Goal: Navigation & Orientation: Find specific page/section

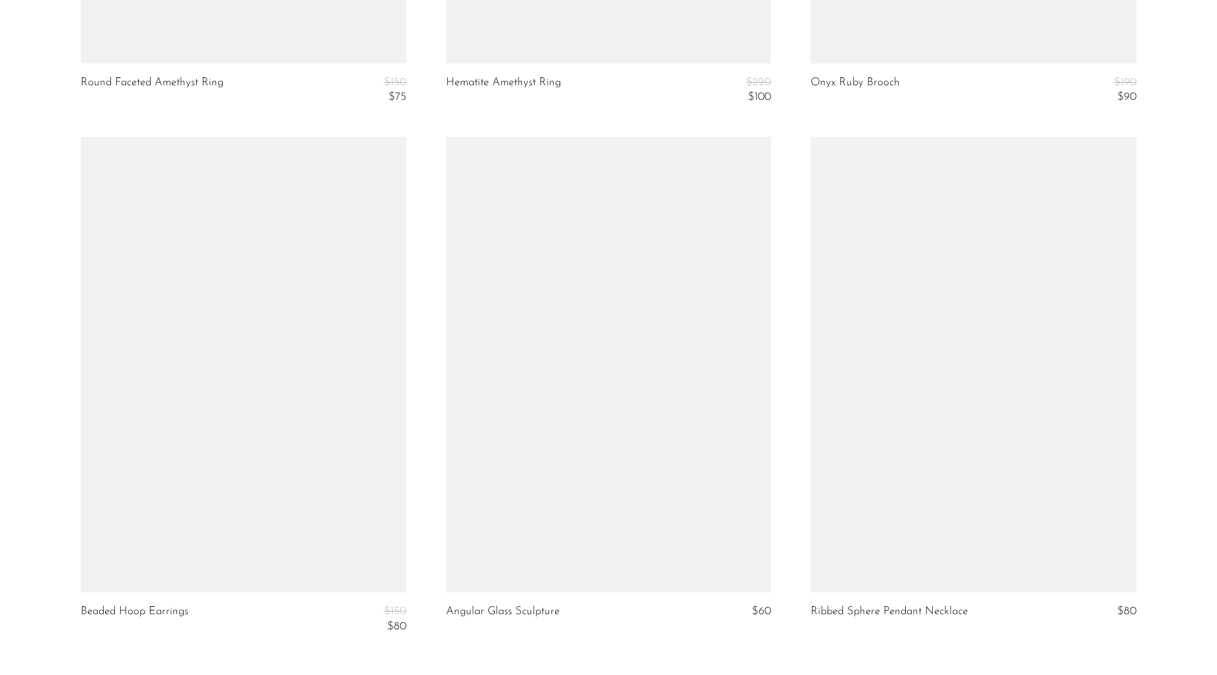
scroll to position [6026, 0]
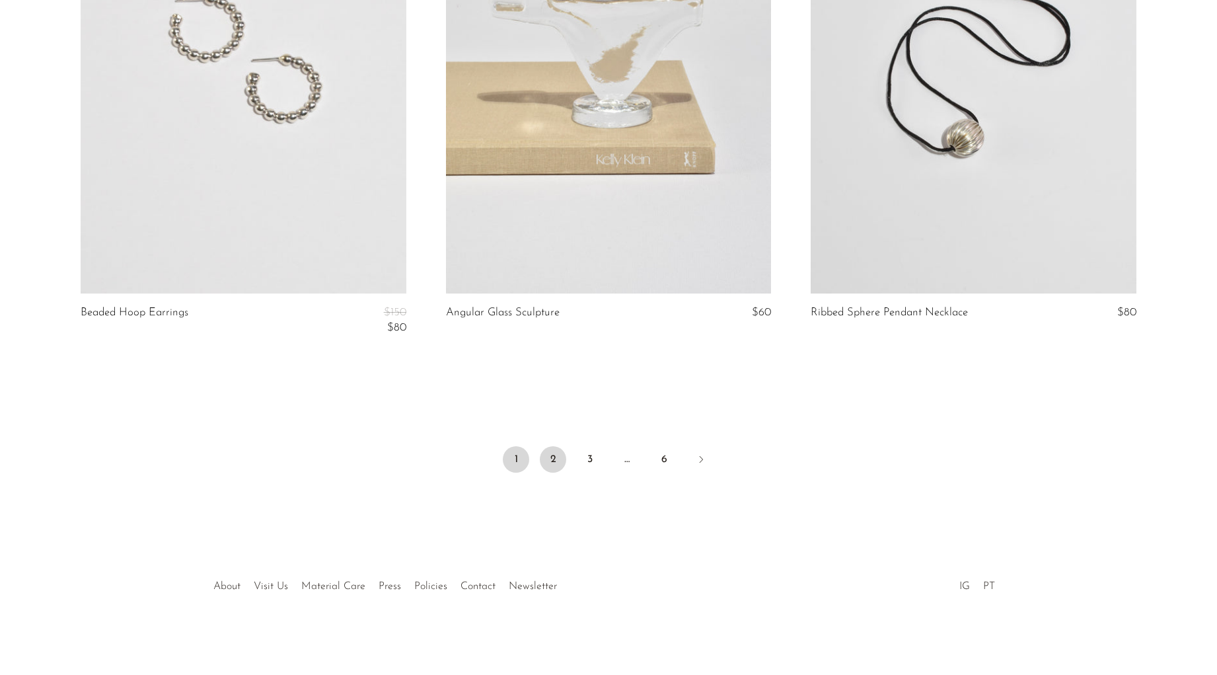
click at [564, 458] on link "2" at bounding box center [553, 459] width 26 height 26
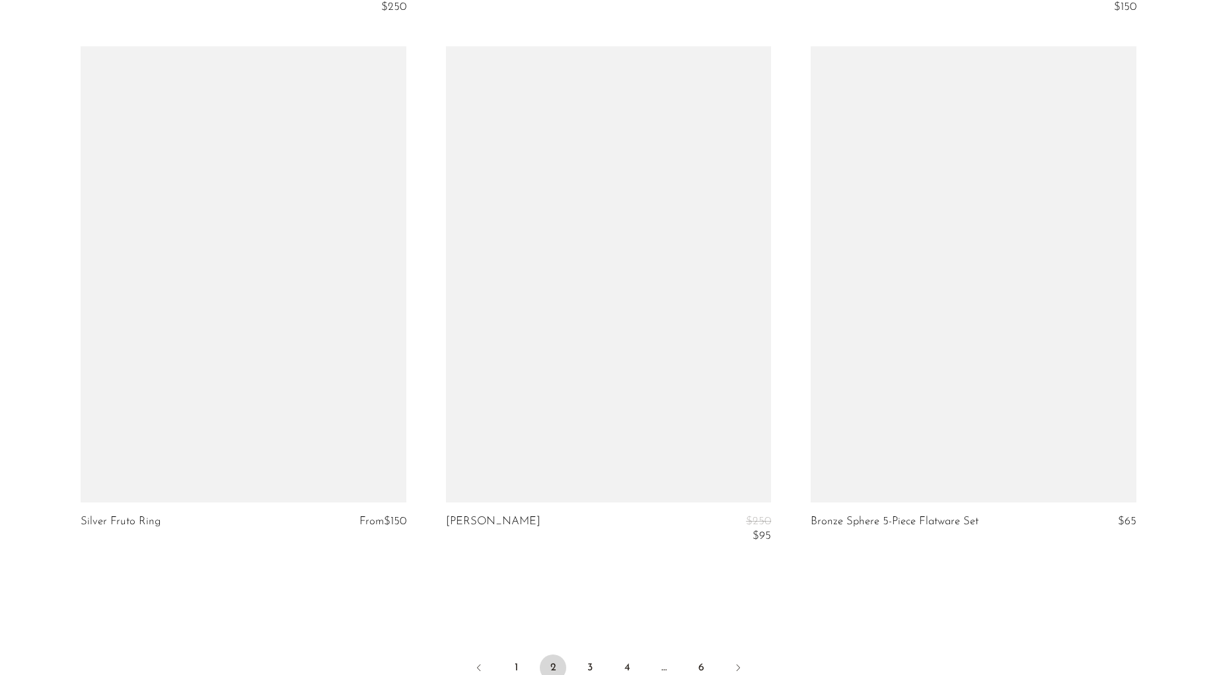
scroll to position [6071, 0]
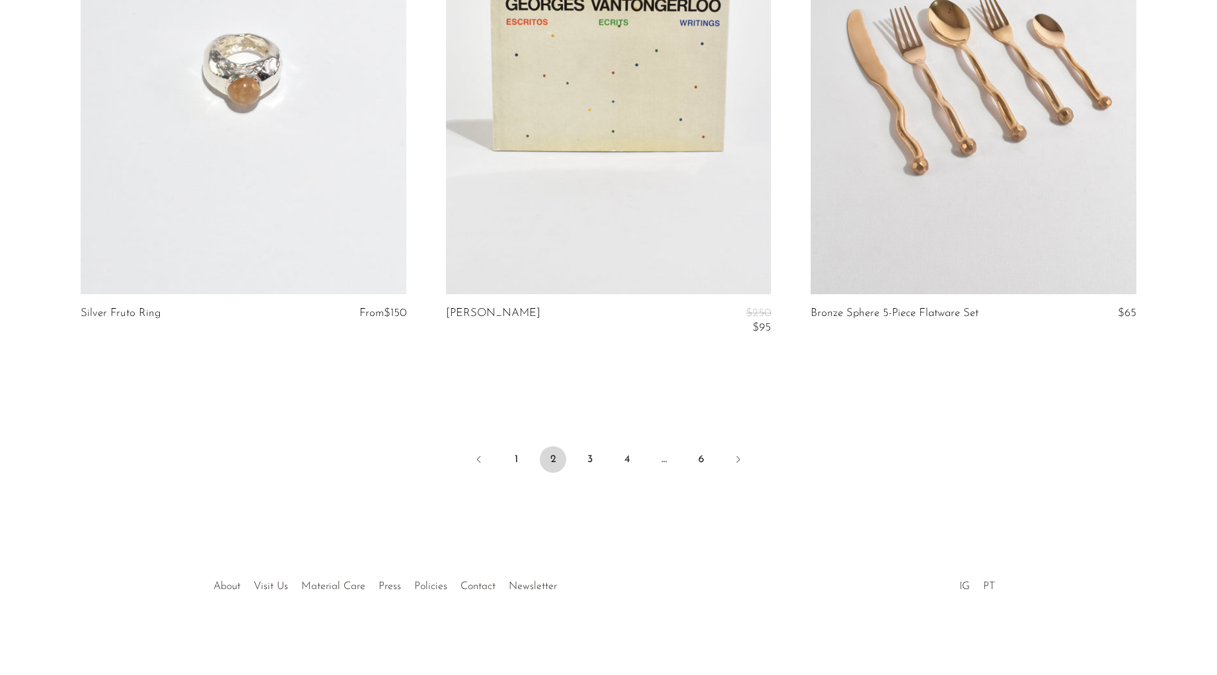
click at [601, 451] on li "3" at bounding box center [590, 460] width 26 height 29
click at [597, 453] on link "3" at bounding box center [590, 459] width 26 height 26
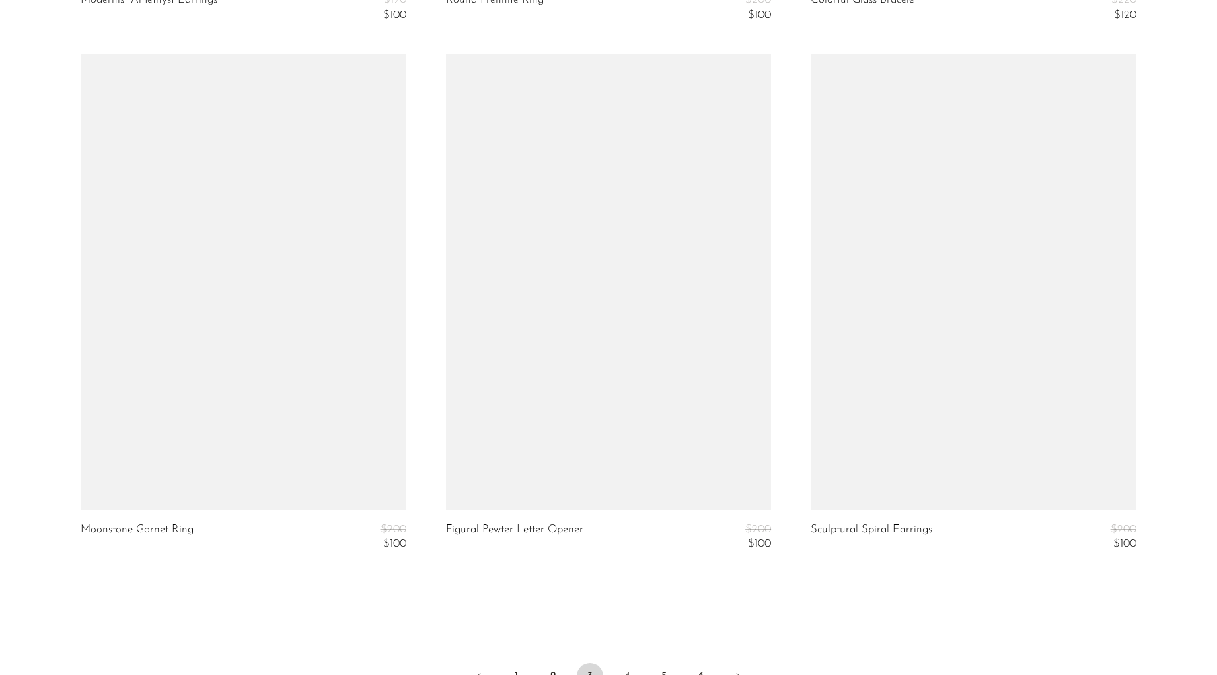
scroll to position [6011, 0]
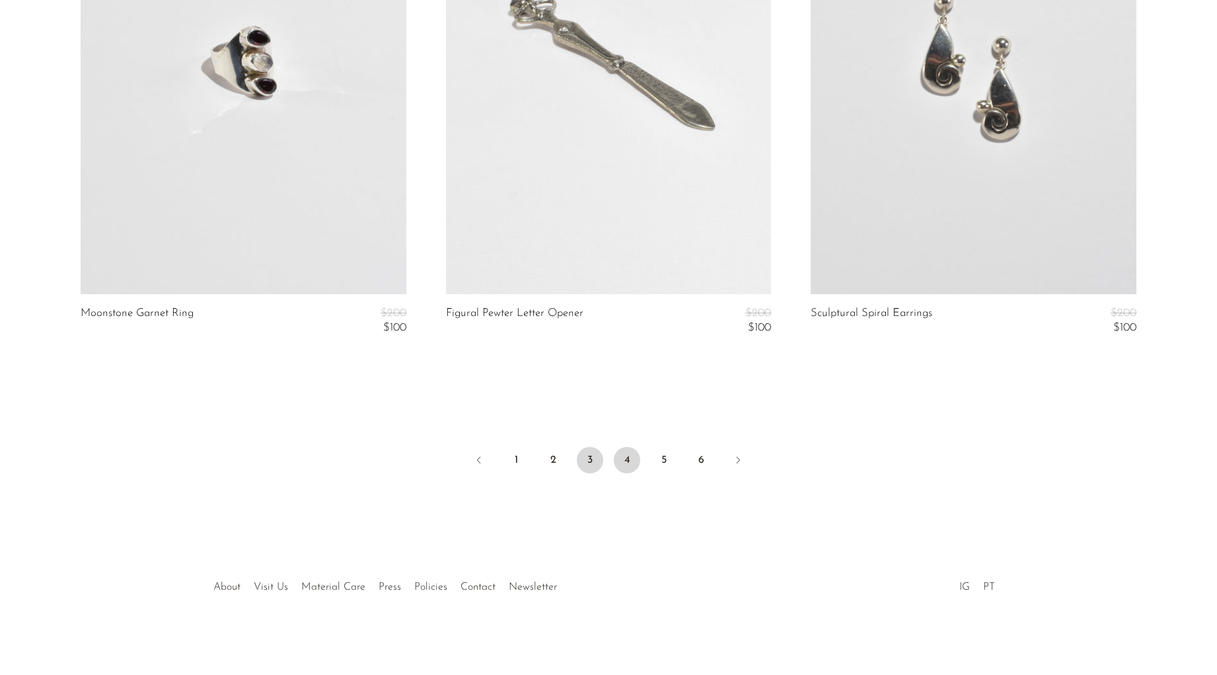
click at [624, 460] on link "4" at bounding box center [627, 460] width 26 height 26
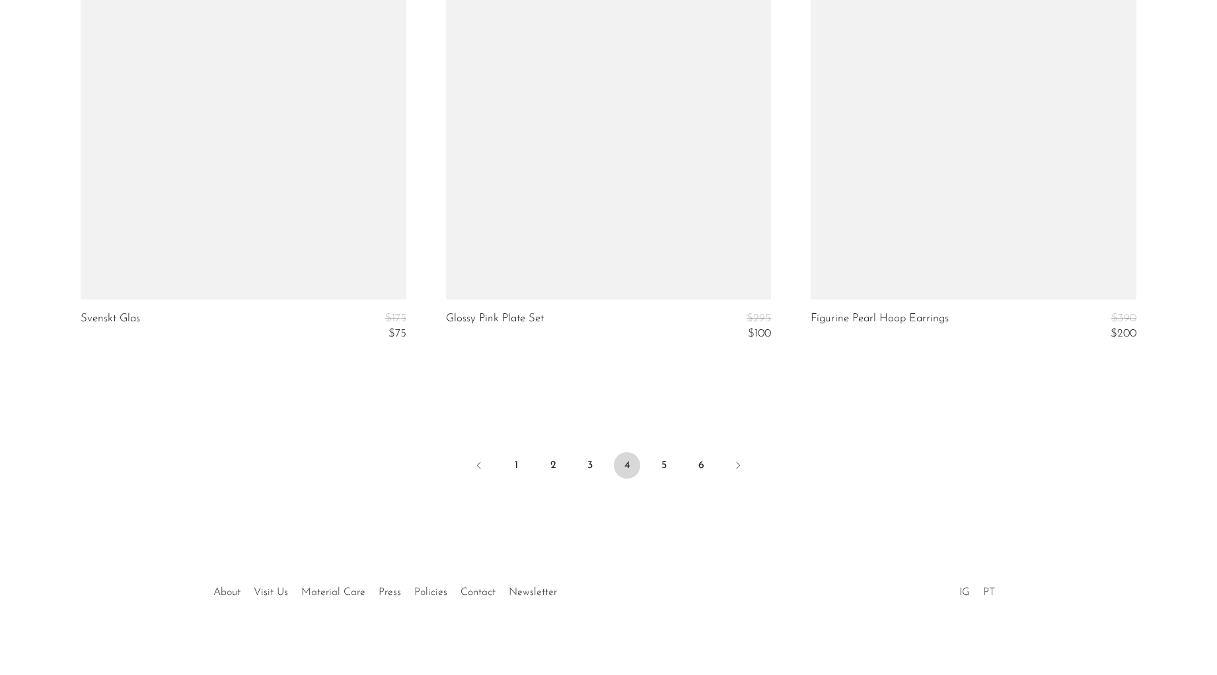
scroll to position [6100, 0]
